Goal: Communication & Community: Answer question/provide support

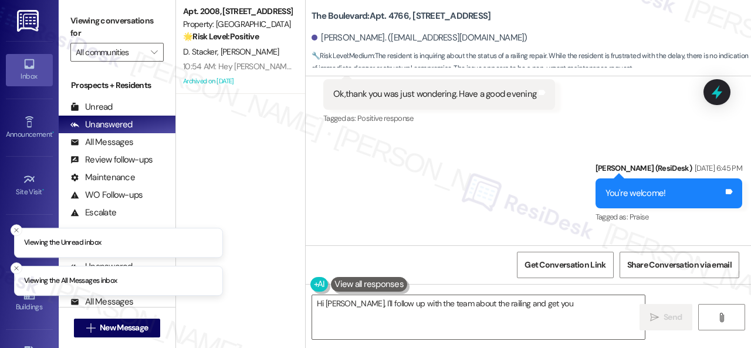
scroll to position [6399, 0]
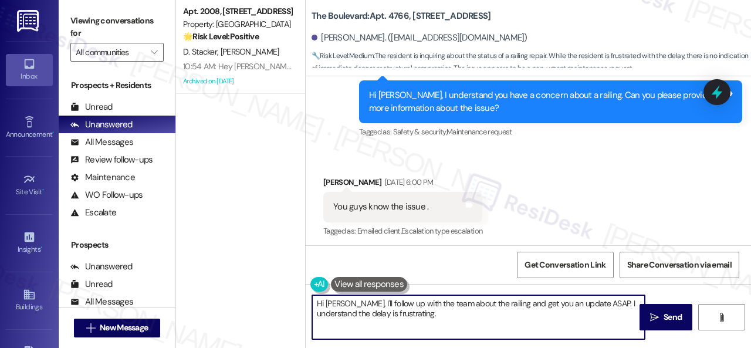
drag, startPoint x: 346, startPoint y: 301, endPoint x: 398, endPoint y: 315, distance: 54.1
click at [398, 315] on textarea "Hi Peggy, I'll follow up with the team about the railing and get you an update …" at bounding box center [478, 317] width 333 height 44
paste textarea "! The site team stated that they have followed up with the vendor again and wil…"
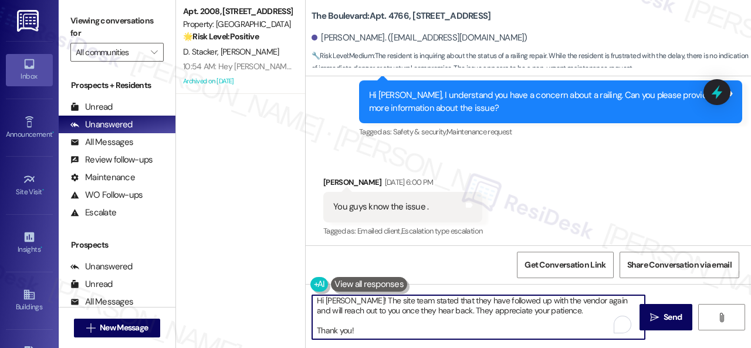
scroll to position [0, 0]
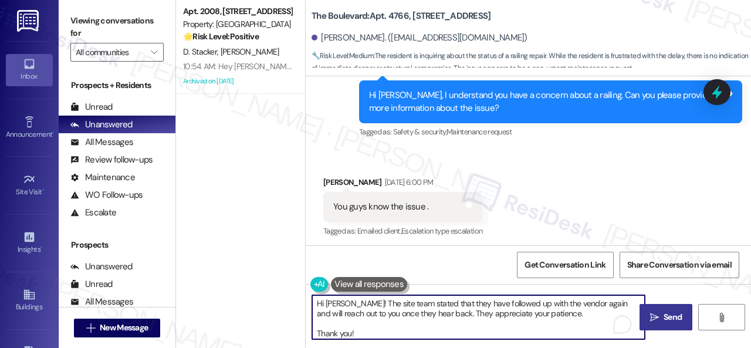
type textarea "Hi Peggy! The site team stated that they have followed up with the vendor again…"
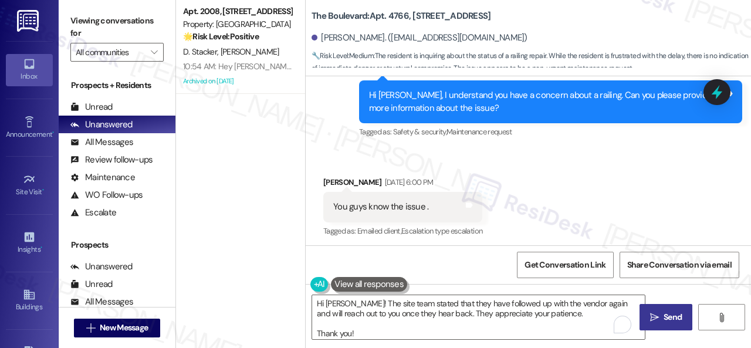
click at [665, 309] on button " Send" at bounding box center [666, 317] width 53 height 26
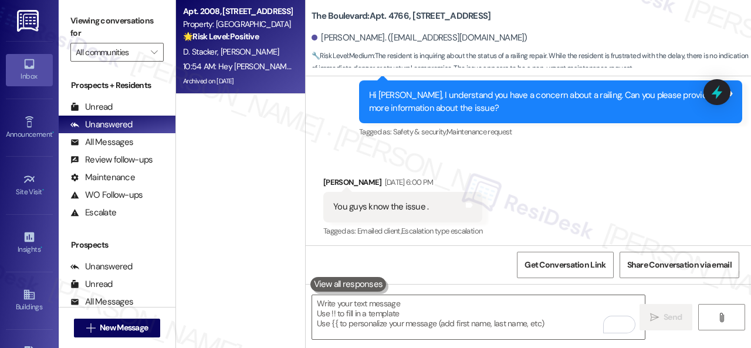
click at [252, 38] on strong "🌟 Risk Level: Positive" at bounding box center [221, 36] width 76 height 11
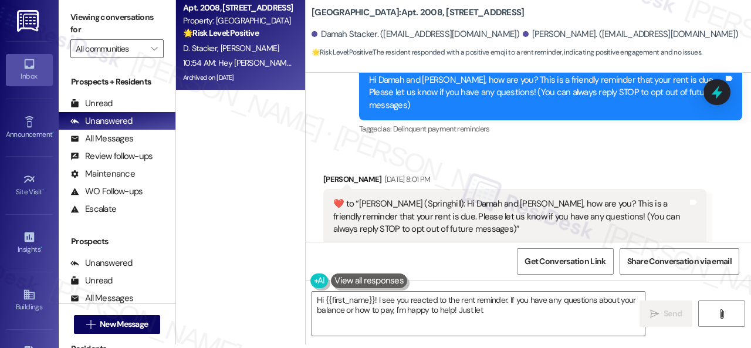
scroll to position [128, 0]
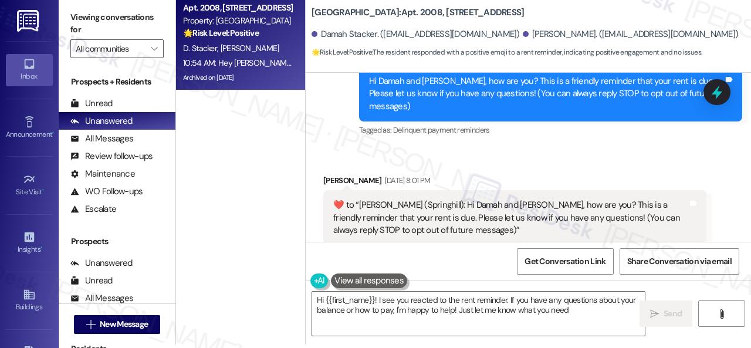
type textarea "Hi {{first_name}}! I see you reacted to the rent reminder. If you have any ques…"
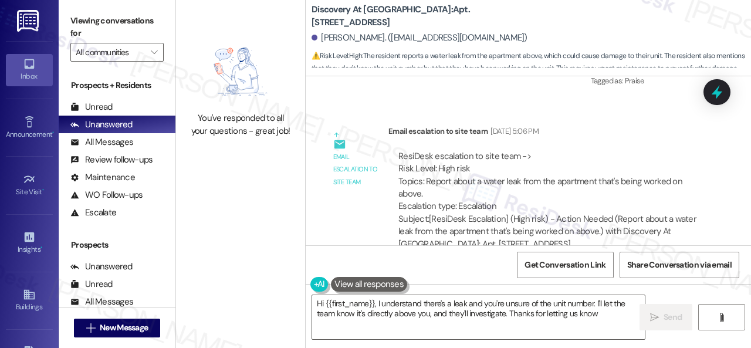
type textarea "Hi {{first_name}}, I understand there's a leak and you're unsure of the unit nu…"
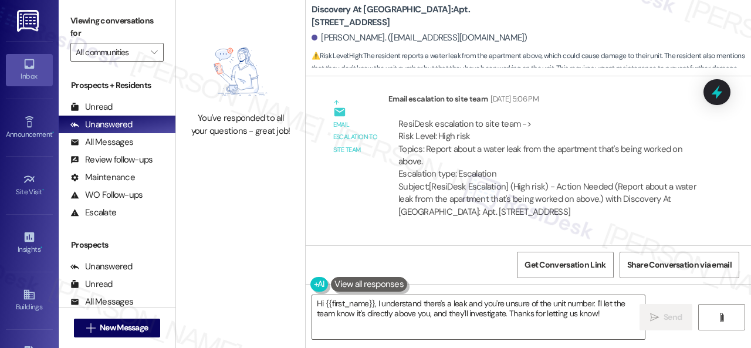
scroll to position [2198, 0]
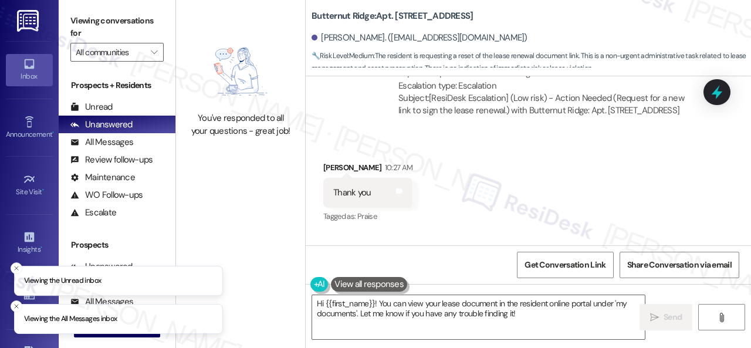
scroll to position [2489, 0]
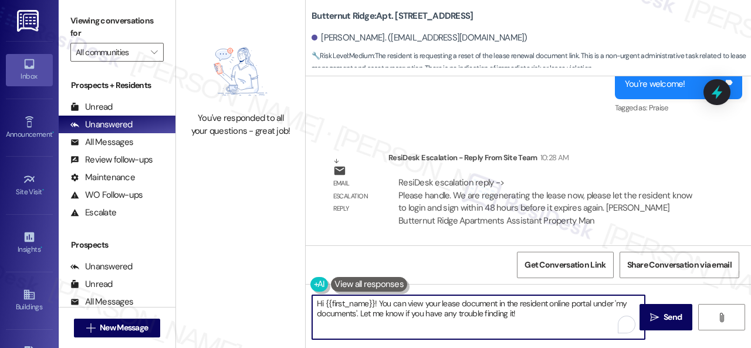
drag, startPoint x: 374, startPoint y: 302, endPoint x: 526, endPoint y: 315, distance: 152.6
click at [526, 315] on textarea "Hi {{first_name}}! You can view your lease document in the resident online port…" at bounding box center [478, 317] width 333 height 44
paste textarea "The site team stated that they are regenerating the lease now. Please log in an…"
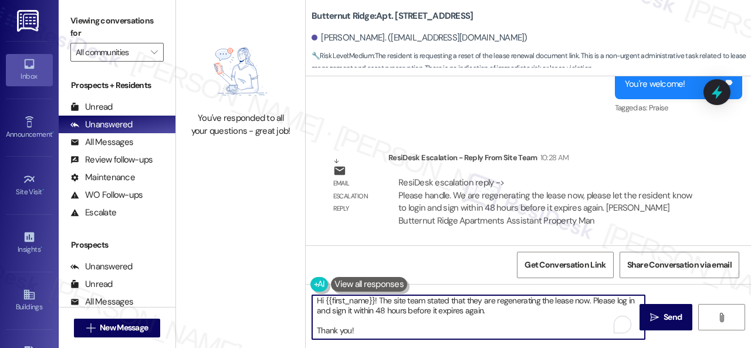
scroll to position [0, 0]
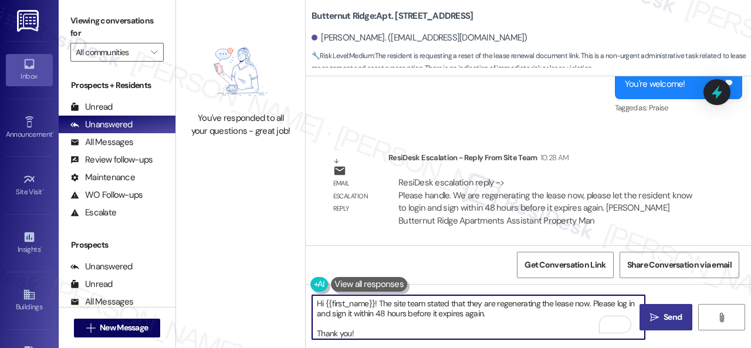
type textarea "Hi {{first_name}}! The site team stated that they are regenerating the lease no…"
click at [662, 318] on span "Send" at bounding box center [673, 317] width 23 height 12
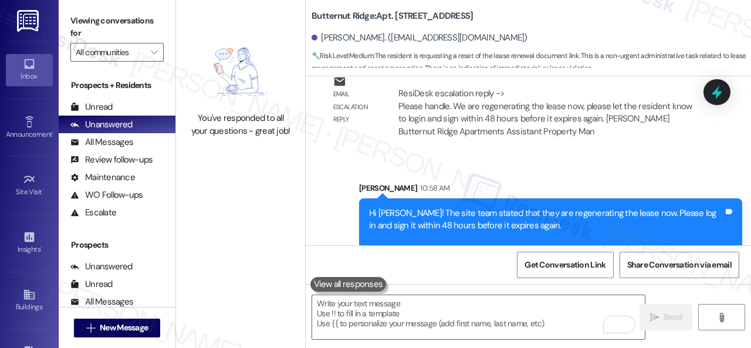
scroll to position [2608, 0]
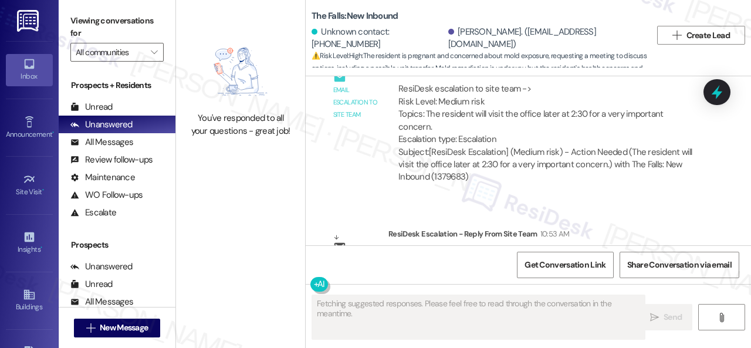
scroll to position [10102, 0]
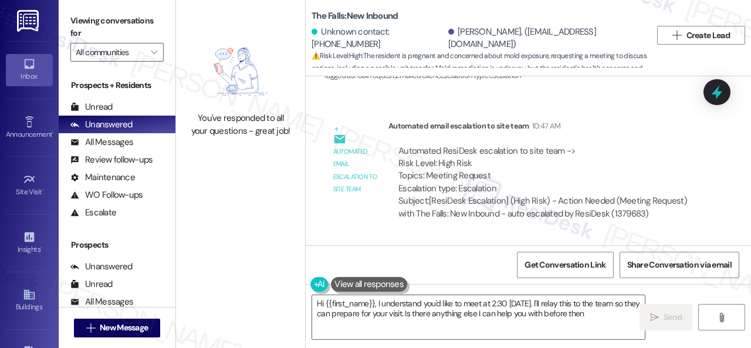
type textarea "Hi {{first_name}}, I understand you'd like to meet at 2:30 [DATE]. I'll relay t…"
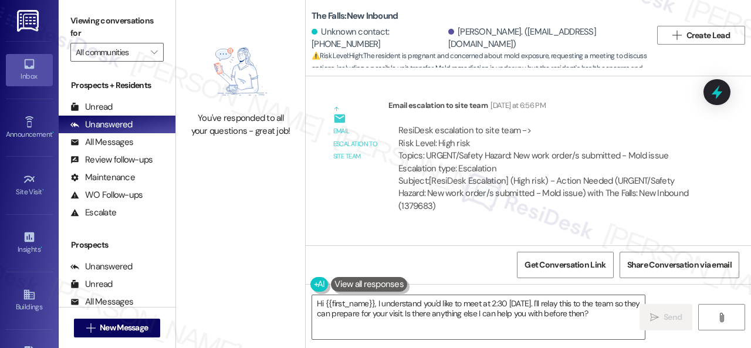
scroll to position [8576, 0]
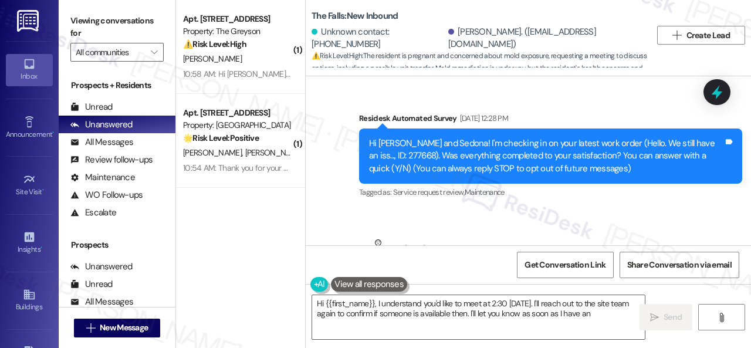
type textarea "Hi {{first_name}}, I understand you'd like to meet at 2:30 today. I'll reach ou…"
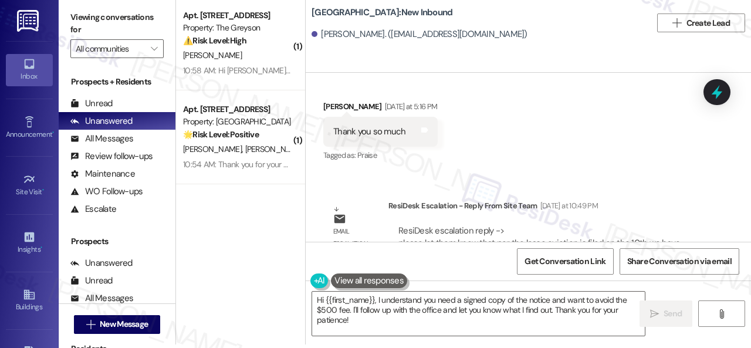
scroll to position [32652, 0]
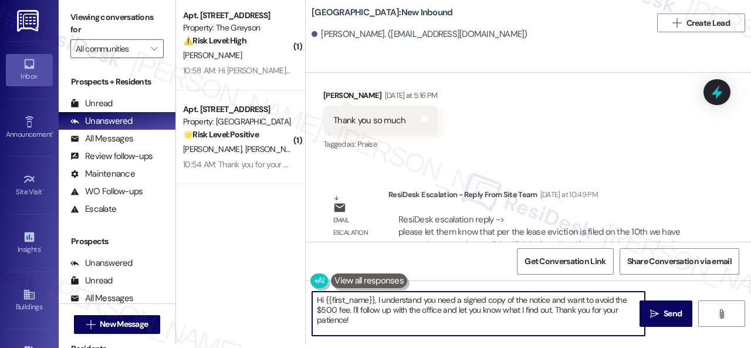
drag, startPoint x: 374, startPoint y: 302, endPoint x: 377, endPoint y: 326, distance: 23.7
click at [377, 326] on textarea "Hi {{first_name}}, I understand you need a signed copy of the notice and want t…" at bounding box center [478, 314] width 333 height 44
paste textarea "! The site team stated that per the lease, eviction is filed on the 10th. They …"
type textarea "Hi {{first_name}}! The site team stated that per the lease, eviction is filed o…"
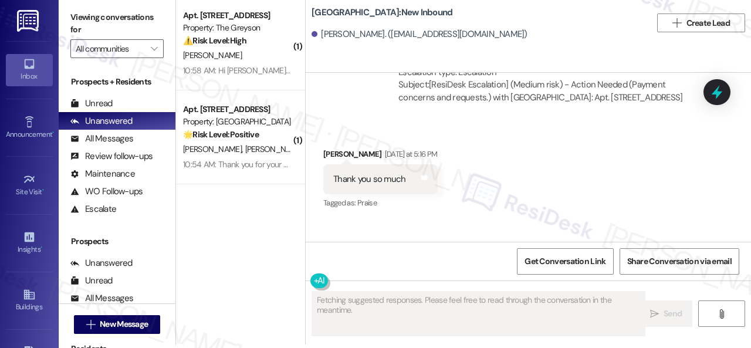
scroll to position [32770, 0]
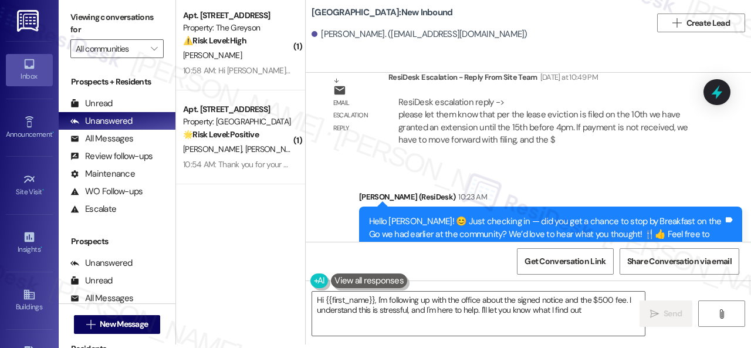
type textarea "Hi {{first_name}}, I'm following up with the office about the signed notice and…"
click at [376, 298] on textarea "Hi {{first_name}}, I'm following up with the office about the signed notice and…" at bounding box center [478, 314] width 333 height 44
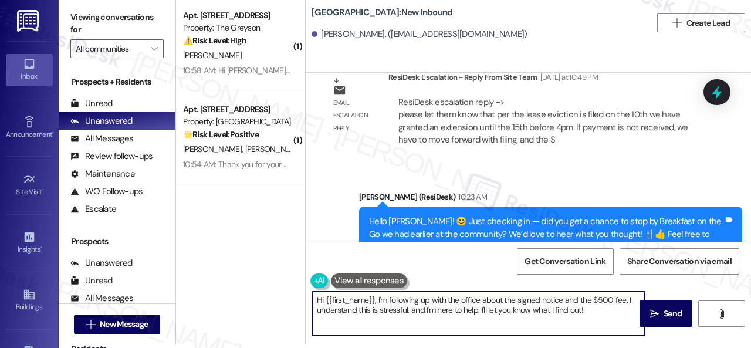
click at [376, 298] on textarea "Hi {{first_name}}, I'm following up with the office about the signed notice and…" at bounding box center [478, 314] width 333 height 44
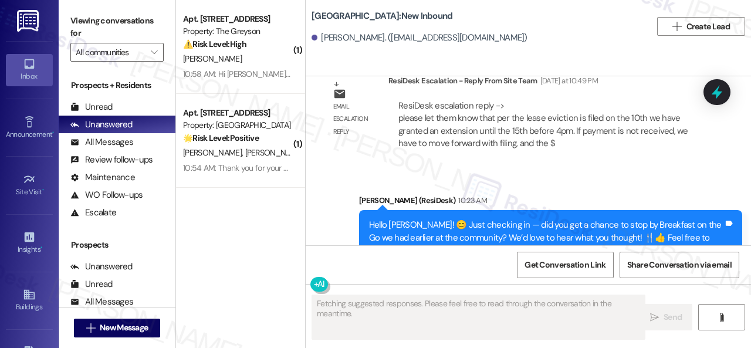
scroll to position [4, 0]
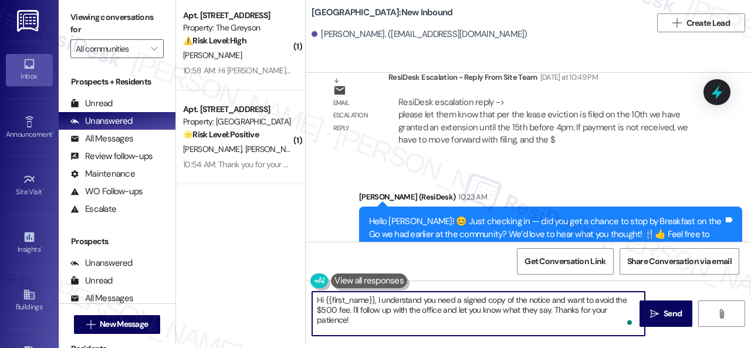
drag, startPoint x: 374, startPoint y: 301, endPoint x: 690, endPoint y: 360, distance: 321.2
click at [690, 348] on html "Inbox Go to Inbox Announcement • Send A Text Announcement Site Visit • Go to Si…" at bounding box center [375, 174] width 751 height 348
paste textarea "! The site team stated that per the lease, eviction is filed on the 10th. They …"
type textarea "Hi {{first_name}}! The site team stated that per the lease, eviction is filed o…"
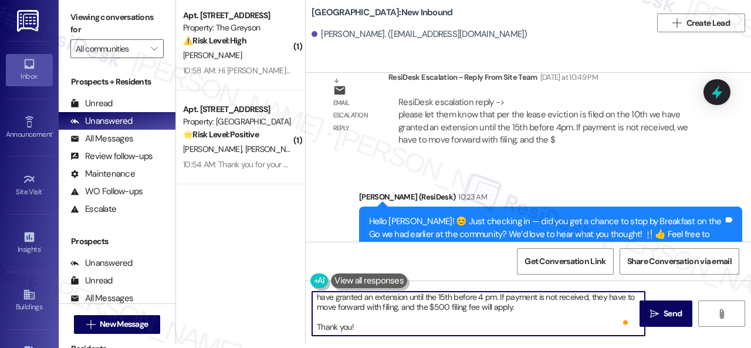
scroll to position [0, 0]
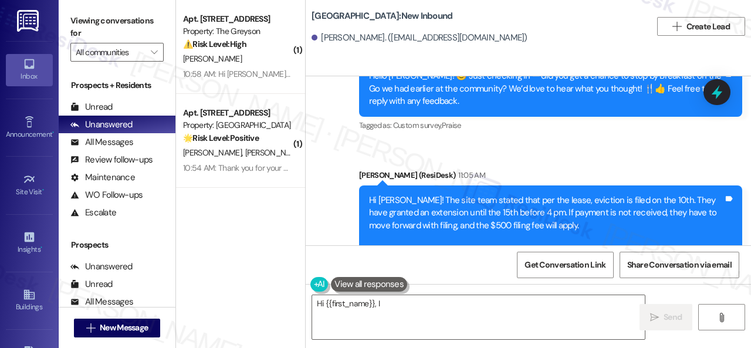
scroll to position [4, 0]
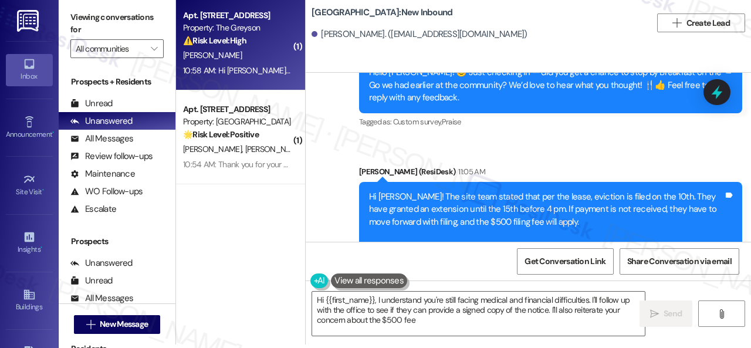
type textarea "Hi {{first_name}}, I understand you're still facing medical and financial diffi…"
